Goal: Transaction & Acquisition: Purchase product/service

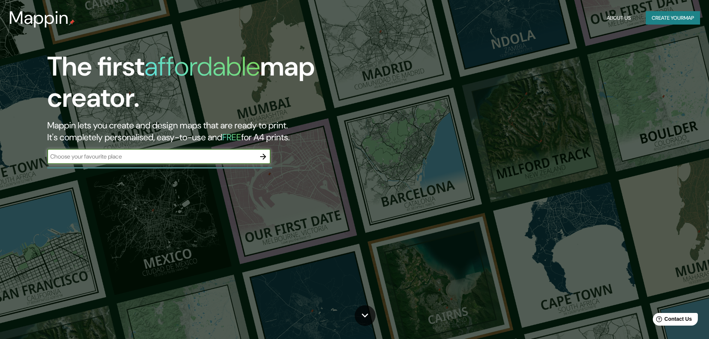
click at [161, 159] on input "text" at bounding box center [151, 156] width 208 height 9
type input "[DATE][PERSON_NAME] de tucuman"
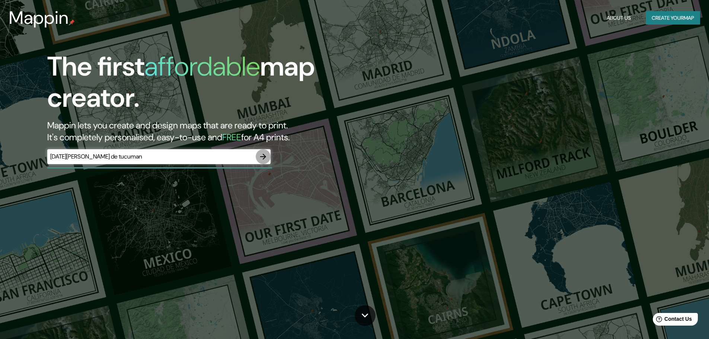
click at [264, 158] on icon "button" at bounding box center [263, 157] width 6 height 6
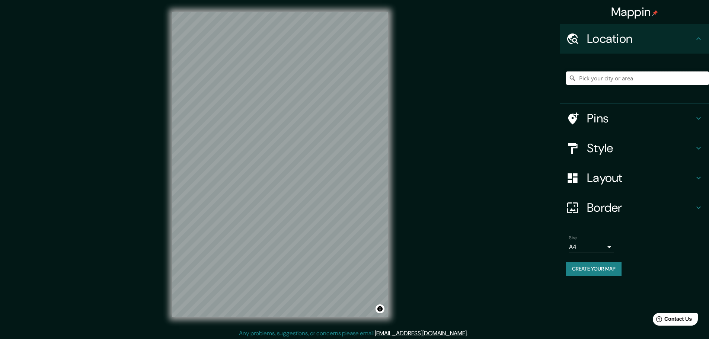
click at [607, 77] on input "Pick your city or area" at bounding box center [637, 77] width 143 height 13
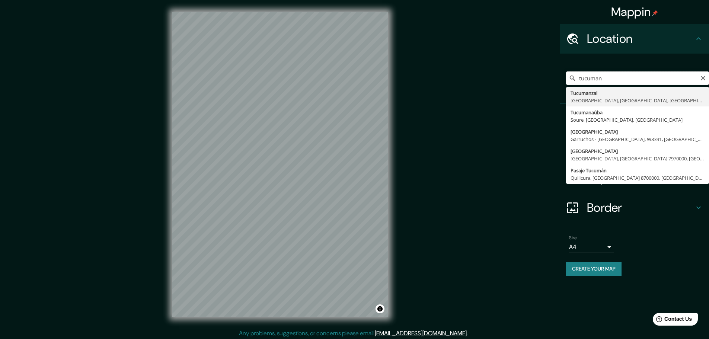
click at [578, 75] on input "tucuman" at bounding box center [637, 77] width 143 height 13
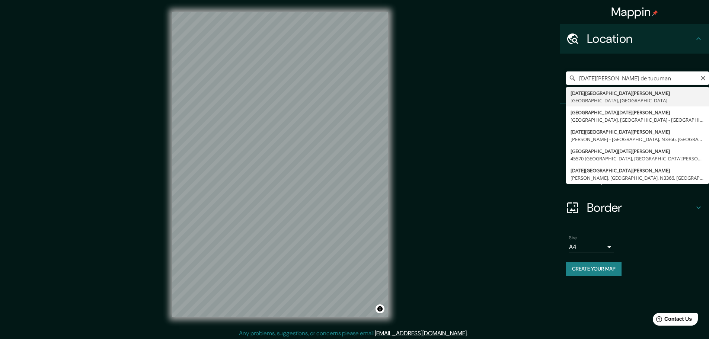
type input "[DATE][GEOGRAPHIC_DATA][PERSON_NAME], [GEOGRAPHIC_DATA], [GEOGRAPHIC_DATA]"
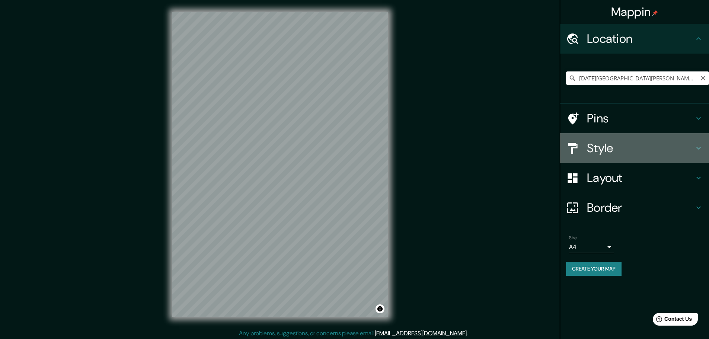
click at [614, 150] on h4 "Style" at bounding box center [640, 148] width 107 height 15
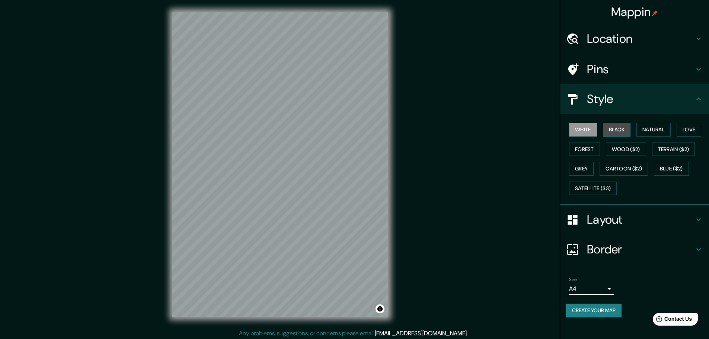
click at [617, 133] on button "Black" at bounding box center [617, 130] width 28 height 14
click at [662, 128] on button "Natural" at bounding box center [653, 130] width 34 height 14
click at [689, 127] on button "Love" at bounding box center [689, 130] width 25 height 14
click at [588, 149] on button "Forest" at bounding box center [584, 150] width 31 height 14
click at [627, 144] on button "Wood ($2)" at bounding box center [626, 150] width 40 height 14
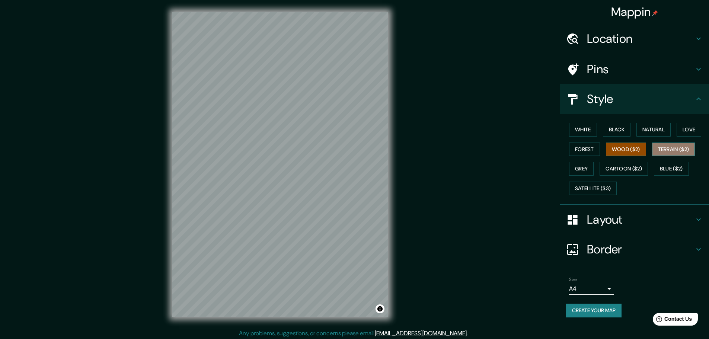
click at [668, 143] on button "Terrain ($2)" at bounding box center [673, 150] width 43 height 14
click at [587, 169] on button "Grey" at bounding box center [581, 169] width 25 height 14
